Goal: Entertainment & Leisure: Consume media (video, audio)

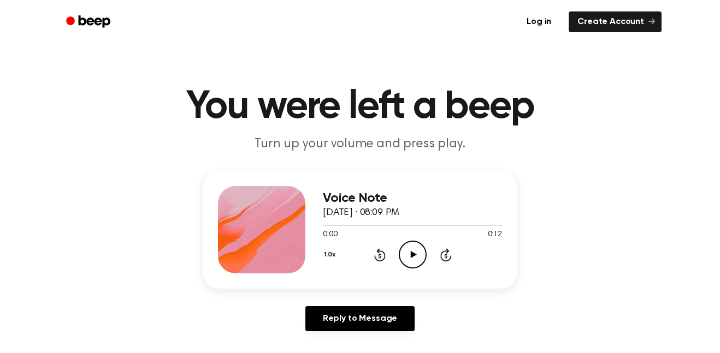
scroll to position [4, 0]
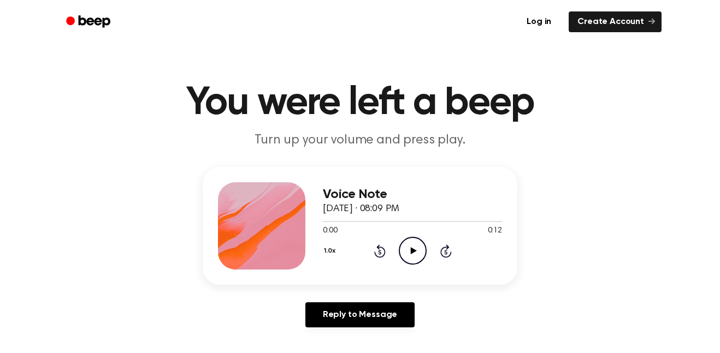
click at [401, 257] on icon "Play Audio" at bounding box center [413, 251] width 28 height 28
click at [409, 243] on icon "Play Audio" at bounding box center [413, 251] width 28 height 28
click at [411, 244] on icon "Play Audio" at bounding box center [413, 251] width 28 height 28
click at [407, 257] on icon "Play Audio" at bounding box center [413, 251] width 28 height 28
click at [405, 255] on icon "Play Audio" at bounding box center [413, 251] width 28 height 28
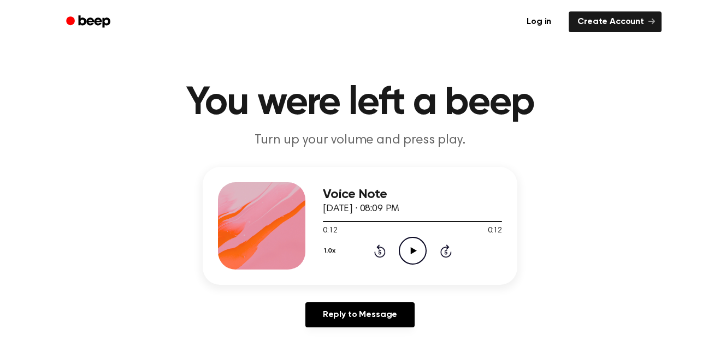
click at [418, 254] on icon "Play Audio" at bounding box center [413, 251] width 28 height 28
click at [420, 262] on circle at bounding box center [412, 250] width 27 height 27
click at [415, 151] on main "You were left a beep Turn up your volume and press play. Voice Note [DATE] · 08…" at bounding box center [360, 332] width 720 height 673
click at [409, 248] on icon "Play Audio" at bounding box center [413, 251] width 28 height 28
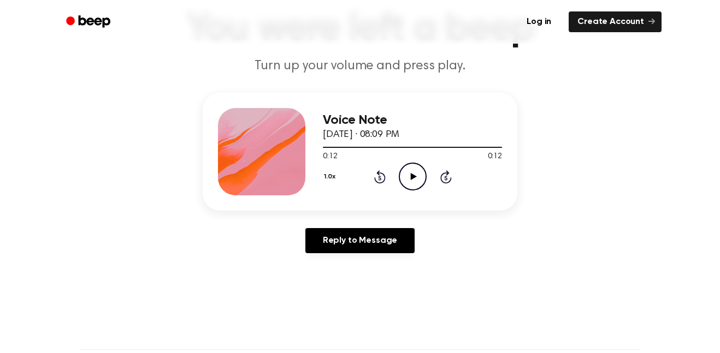
scroll to position [93, 0]
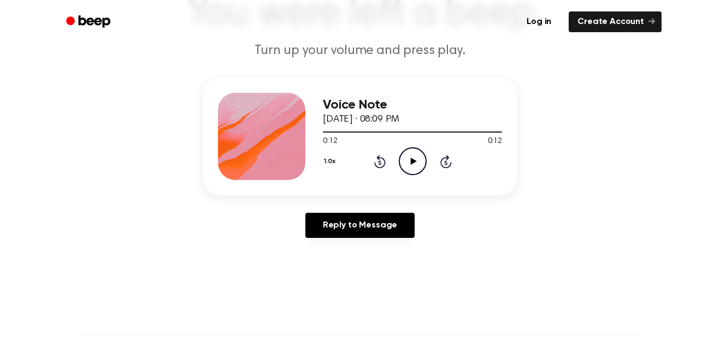
click at [404, 157] on icon "Play Audio" at bounding box center [413, 161] width 28 height 28
click at [400, 173] on icon "Play Audio" at bounding box center [413, 161] width 28 height 28
click at [417, 163] on icon "Play Audio" at bounding box center [413, 161] width 28 height 28
click at [379, 163] on icon at bounding box center [379, 163] width 3 height 4
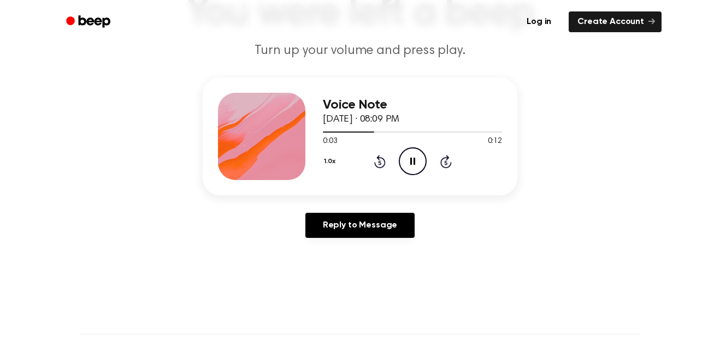
click at [379, 163] on icon at bounding box center [379, 163] width 3 height 4
click at [412, 162] on icon at bounding box center [413, 161] width 6 height 7
click at [408, 159] on icon "Play Audio" at bounding box center [413, 161] width 28 height 28
click at [405, 170] on icon "Play Audio" at bounding box center [413, 161] width 28 height 28
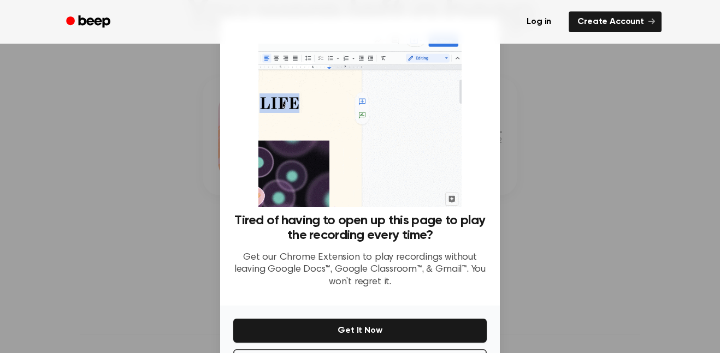
scroll to position [44, 0]
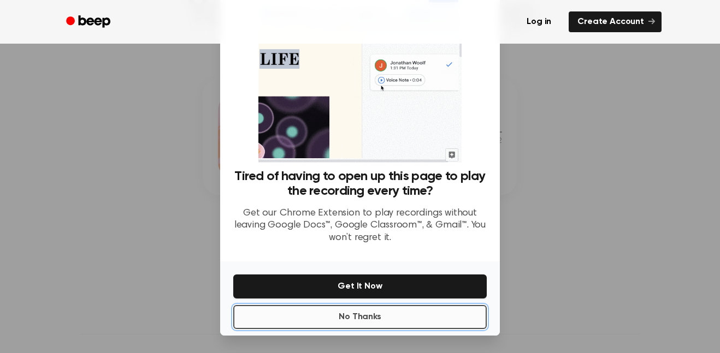
click at [253, 314] on button "No Thanks" at bounding box center [359, 317] width 253 height 24
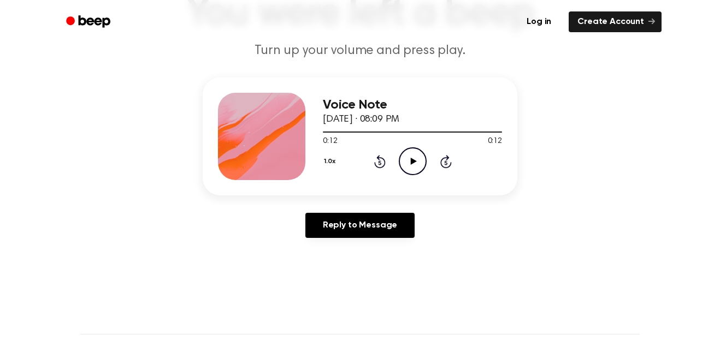
click at [416, 158] on icon "Play Audio" at bounding box center [413, 161] width 28 height 28
click at [379, 163] on icon at bounding box center [379, 163] width 3 height 4
click at [378, 163] on icon at bounding box center [379, 163] width 3 height 4
click at [385, 163] on icon at bounding box center [379, 161] width 11 height 13
click at [366, 135] on div at bounding box center [412, 131] width 179 height 9
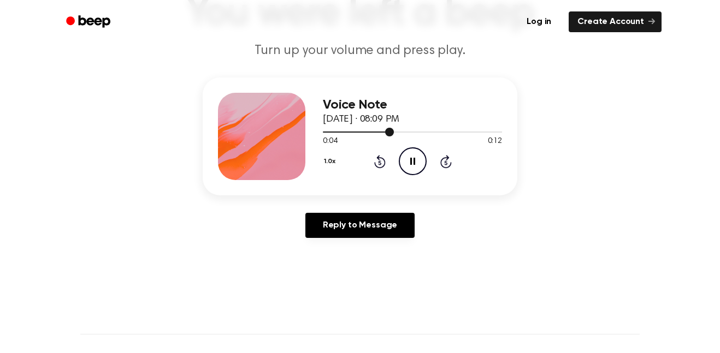
click at [375, 158] on icon "Rewind 5 seconds" at bounding box center [379, 162] width 12 height 14
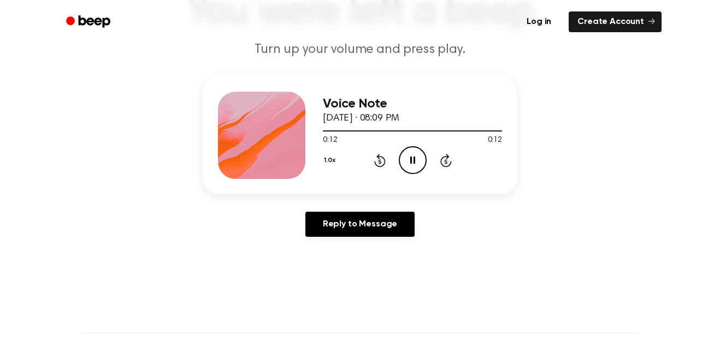
click at [379, 162] on icon at bounding box center [379, 161] width 3 height 4
click at [379, 163] on icon "Rewind 5 seconds" at bounding box center [379, 160] width 12 height 14
click at [425, 170] on icon "Play Audio" at bounding box center [413, 160] width 28 height 28
click at [405, 157] on icon "Pause Audio" at bounding box center [413, 160] width 28 height 28
click at [409, 157] on icon "Play Audio" at bounding box center [413, 160] width 28 height 28
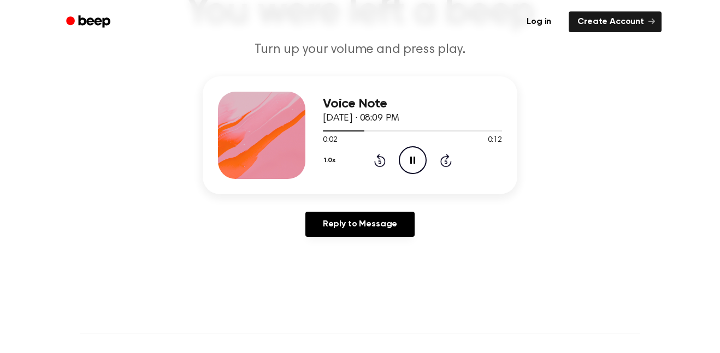
click at [420, 157] on icon "Pause Audio" at bounding box center [413, 160] width 28 height 28
click at [413, 162] on icon at bounding box center [413, 160] width 6 height 7
click at [413, 165] on icon "Pause Audio" at bounding box center [413, 160] width 28 height 28
click at [418, 161] on icon "Play Audio" at bounding box center [413, 160] width 28 height 28
click at [384, 161] on icon at bounding box center [379, 160] width 11 height 13
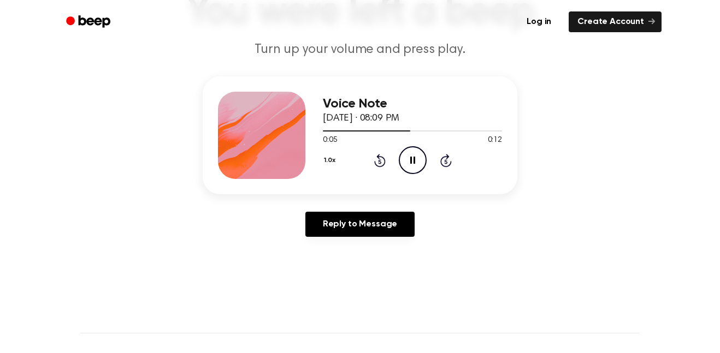
click at [379, 162] on icon at bounding box center [379, 161] width 3 height 4
click at [373, 163] on icon "Rewind 5 seconds" at bounding box center [379, 160] width 12 height 14
click at [382, 161] on icon "Rewind 5 seconds" at bounding box center [379, 160] width 12 height 14
click at [384, 156] on icon "Rewind 5 seconds" at bounding box center [379, 160] width 12 height 14
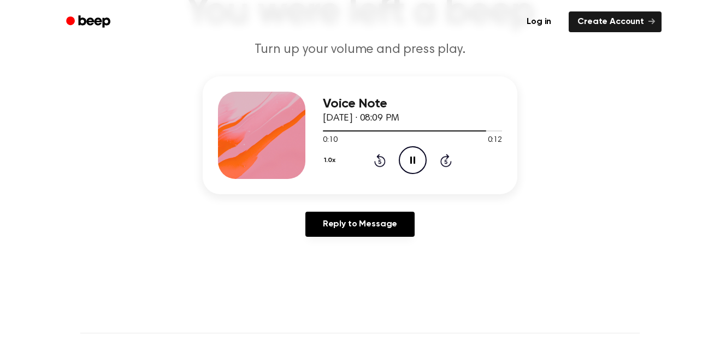
click at [379, 162] on icon at bounding box center [379, 161] width 3 height 4
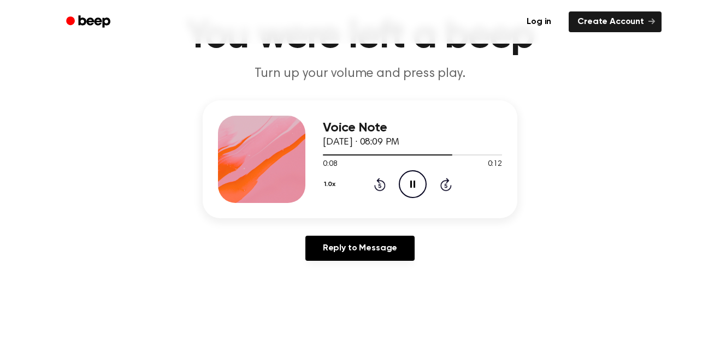
scroll to position [67, 0]
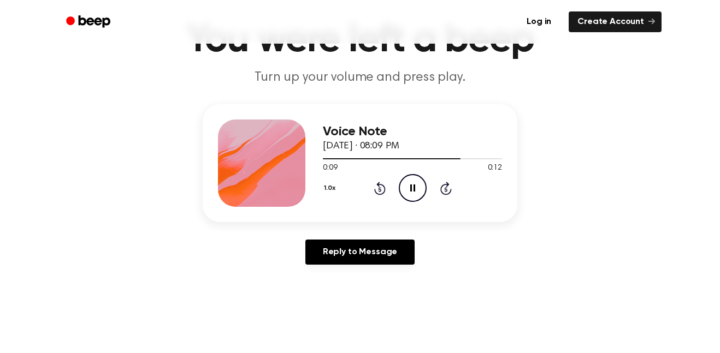
click at [379, 192] on icon at bounding box center [379, 189] width 3 height 4
click at [378, 189] on icon at bounding box center [379, 189] width 3 height 4
click at [383, 189] on icon "Rewind 5 seconds" at bounding box center [379, 188] width 12 height 14
click at [423, 186] on icon "Play Audio" at bounding box center [413, 188] width 28 height 28
